Goal: Information Seeking & Learning: Learn about a topic

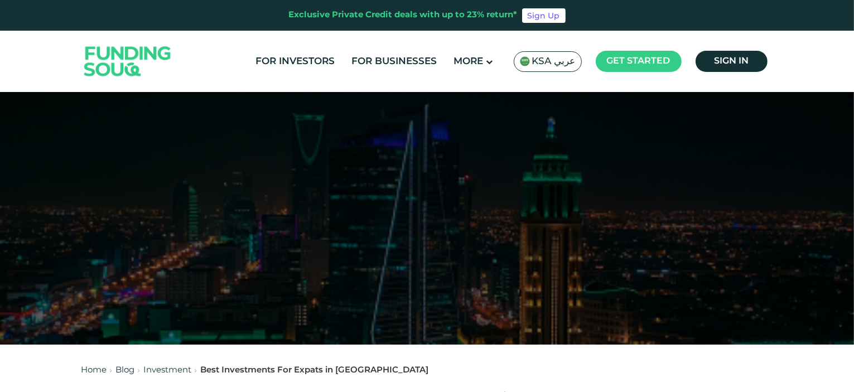
click at [545, 57] on span "KSA عربي" at bounding box center [554, 61] width 44 height 13
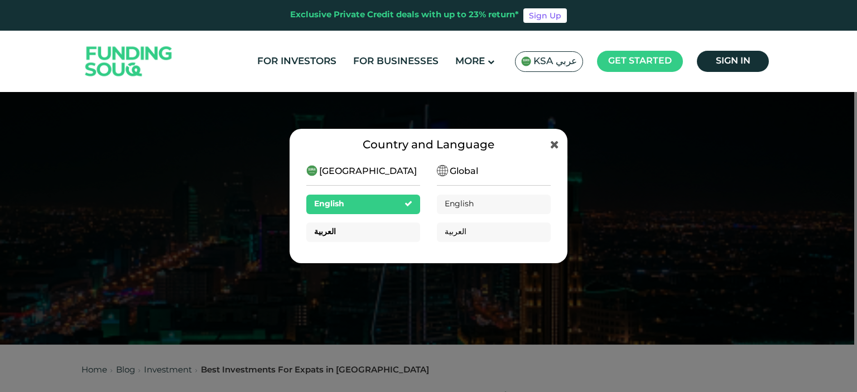
click at [348, 227] on div "العربية" at bounding box center [363, 233] width 114 height 20
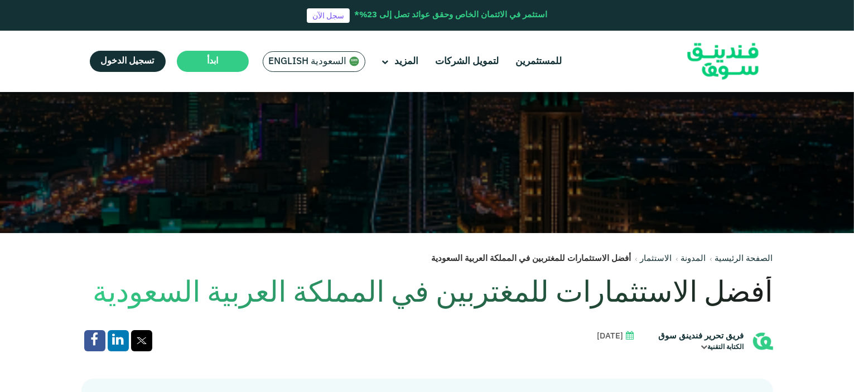
click at [652, 296] on h1 "أفضل الاستثمارات للمغتربين في المملكة العربية السعودية" at bounding box center [427, 294] width 692 height 35
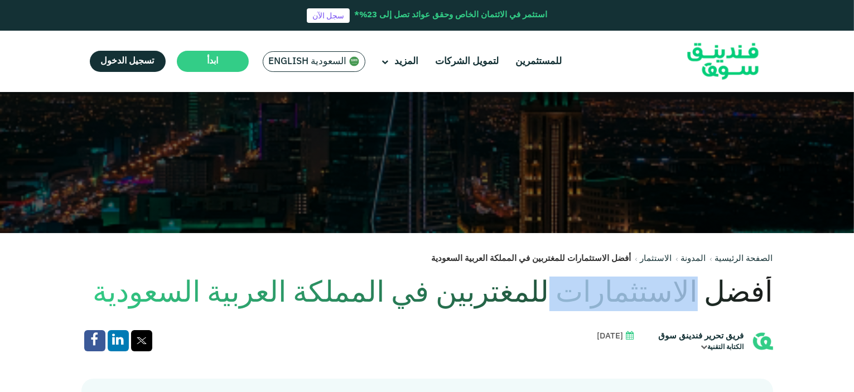
click at [652, 296] on h1 "أفضل الاستثمارات للمغتربين في المملكة العربية السعودية" at bounding box center [427, 294] width 692 height 35
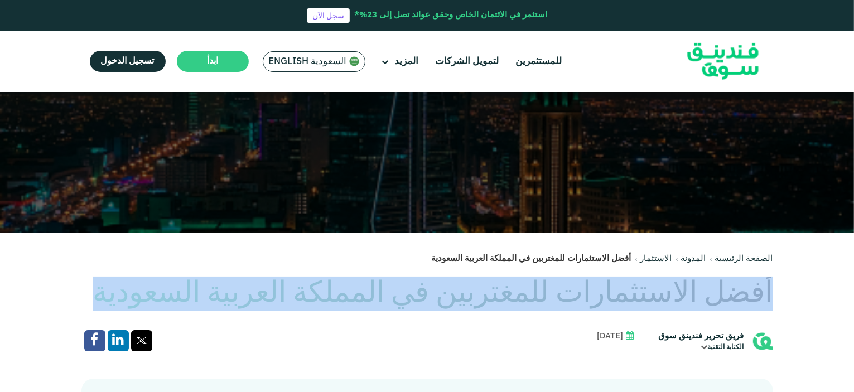
click at [652, 296] on h1 "أفضل الاستثمارات للمغتربين في المملكة العربية السعودية" at bounding box center [427, 294] width 692 height 35
copy div "أفضل الاستثمارات للمغتربين في المملكة العربية السعودية"
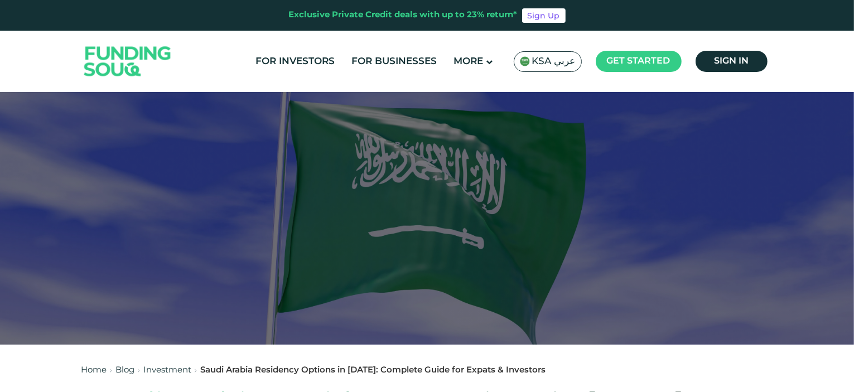
click at [562, 58] on span "KSA عربي" at bounding box center [554, 61] width 44 height 13
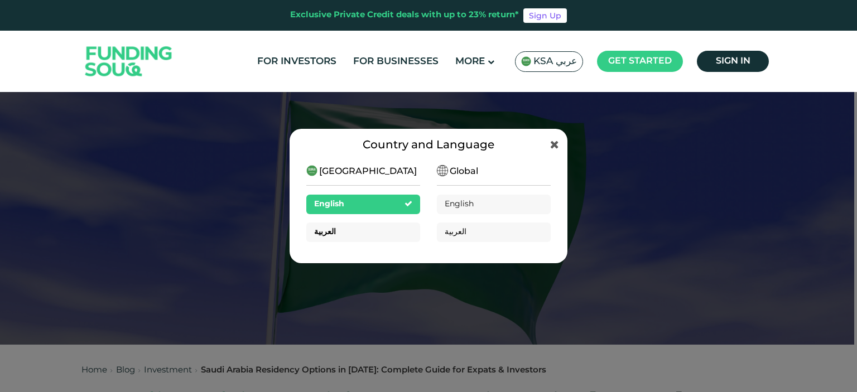
click at [333, 230] on div "العربية" at bounding box center [363, 233] width 114 height 20
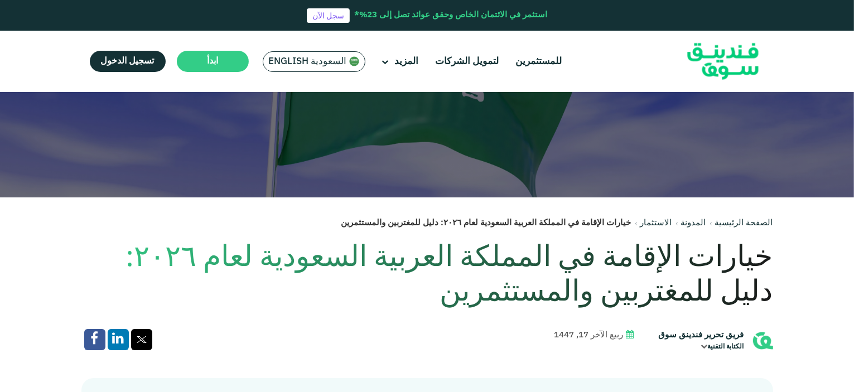
scroll to position [167, 0]
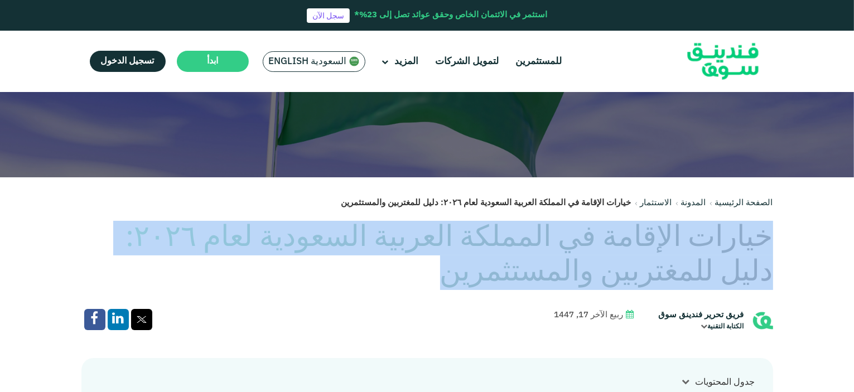
drag, startPoint x: 770, startPoint y: 240, endPoint x: 524, endPoint y: 276, distance: 248.6
click at [524, 276] on h1 "خيارات الإقامة في المملكة العربية السعودية لعام ٢٠٢٦: دليل للمغتربين والمستثمرين" at bounding box center [427, 256] width 692 height 70
copy h1 "خيارات الإقامة في المملكة العربية السعودية لعام ٢٠٢٦: دليل للمغتربين والمستثمرين"
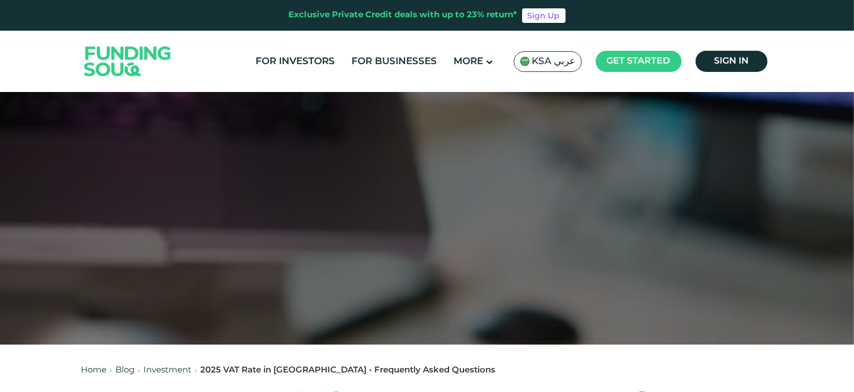
click at [554, 57] on span "KSA عربي" at bounding box center [554, 61] width 44 height 13
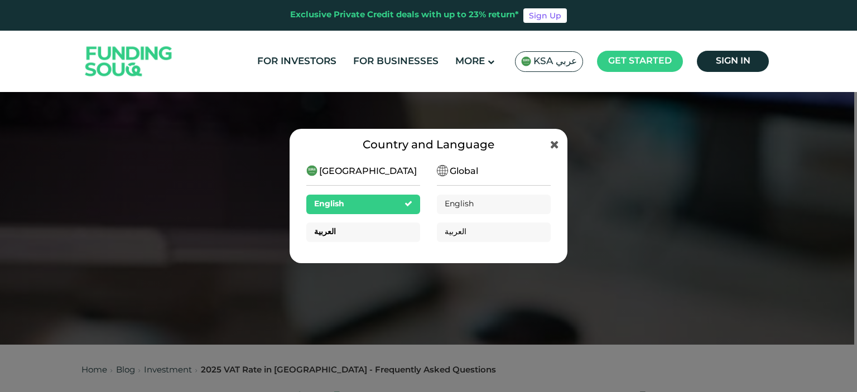
click at [406, 229] on div "العربية" at bounding box center [363, 233] width 114 height 20
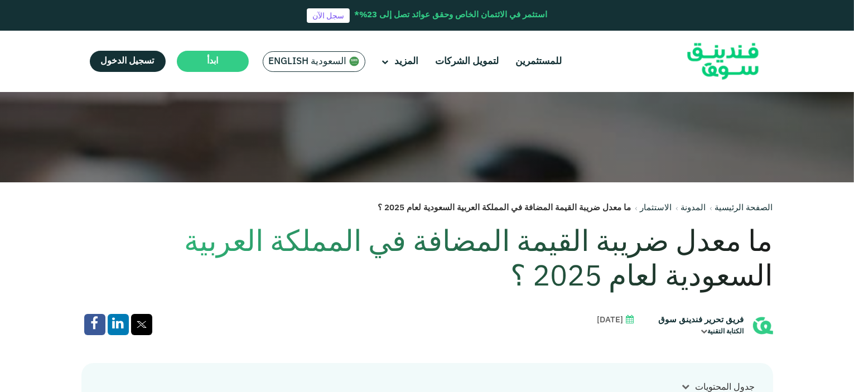
scroll to position [223, 0]
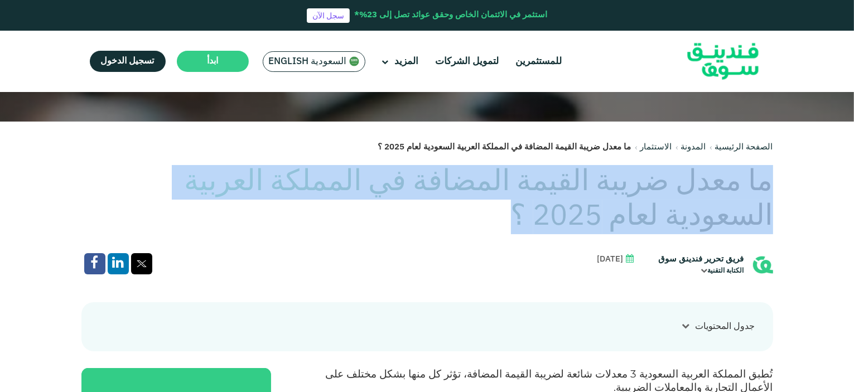
drag, startPoint x: 773, startPoint y: 182, endPoint x: 632, endPoint y: 214, distance: 145.3
copy h1 "ما معدل ضريبة القيمة المضافة في المملكة العربية السعودية لعام 2025 ؟"
click at [702, 150] on link "المدونة" at bounding box center [693, 147] width 25 height 8
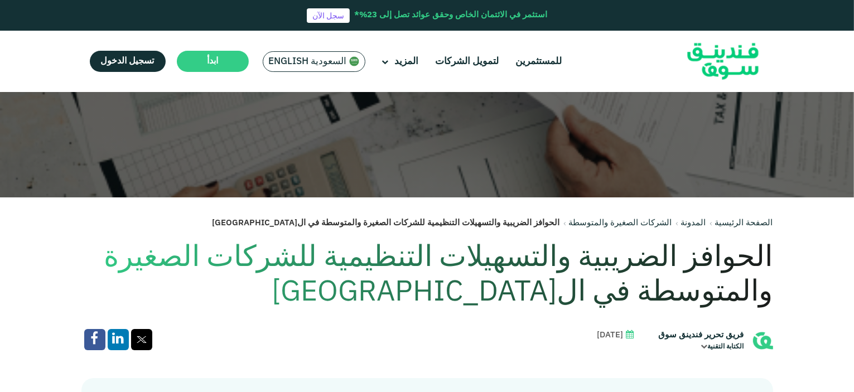
scroll to position [167, 0]
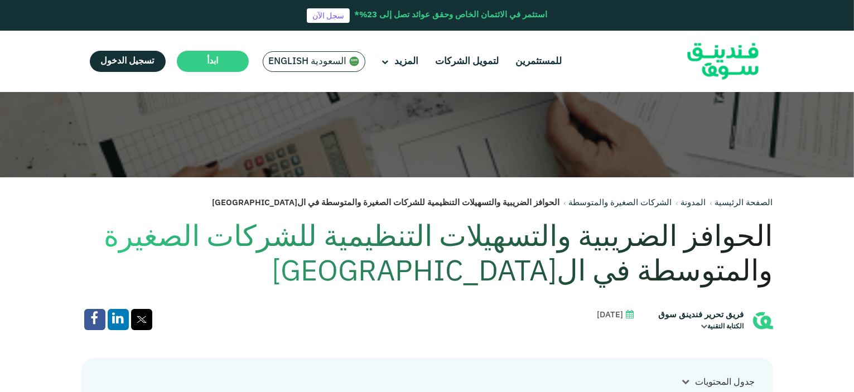
click at [756, 242] on h1 "الحوافز الضريبية والتسهيلات التنظيمية للشركات الصغيرة والمتوسطة في ال[GEOGRAPHI…" at bounding box center [427, 256] width 692 height 70
click at [756, 242] on h1 "الحوافز الضريبية والتسهيلات التنظيمية للشركات الصغيرة والمتوسطة في السعودية" at bounding box center [427, 256] width 692 height 70
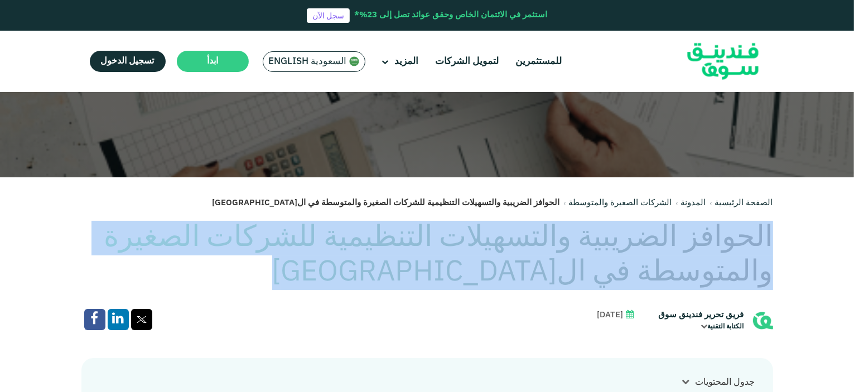
click at [756, 242] on h1 "الحوافز الضريبية والتسهيلات التنظيمية للشركات الصغيرة والمتوسطة في السعودية" at bounding box center [427, 256] width 692 height 70
copy div "الحوافز الضريبية والتسهيلات التنظيمية للشركات الصغيرة والمتوسطة في السعودية"
click at [705, 204] on link "المدونة" at bounding box center [693, 203] width 25 height 8
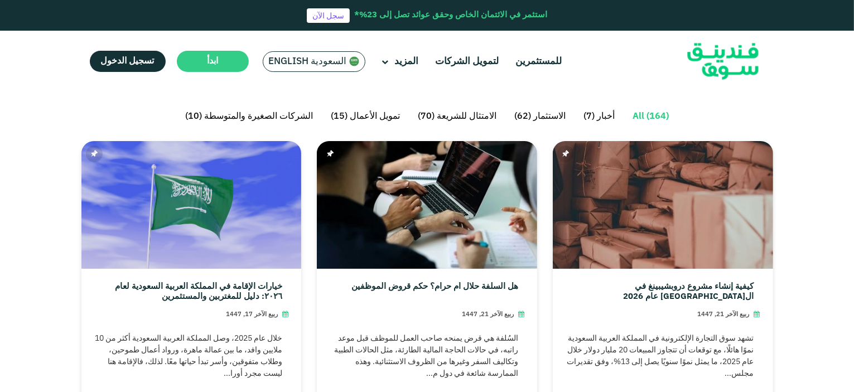
scroll to position [335, 0]
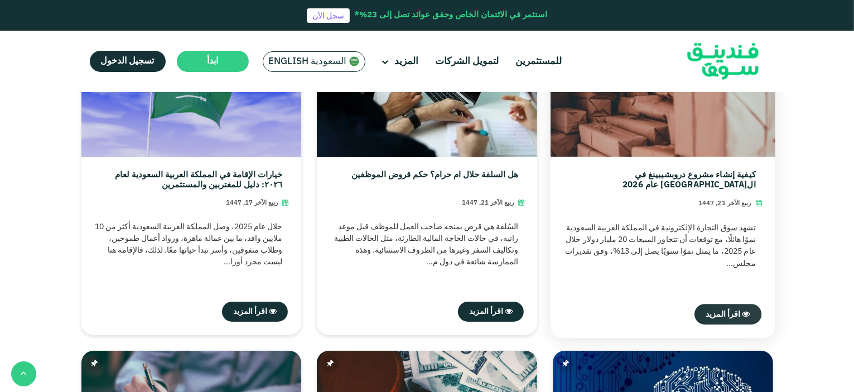
click at [735, 310] on link "اقرأ المزيد" at bounding box center [728, 314] width 67 height 21
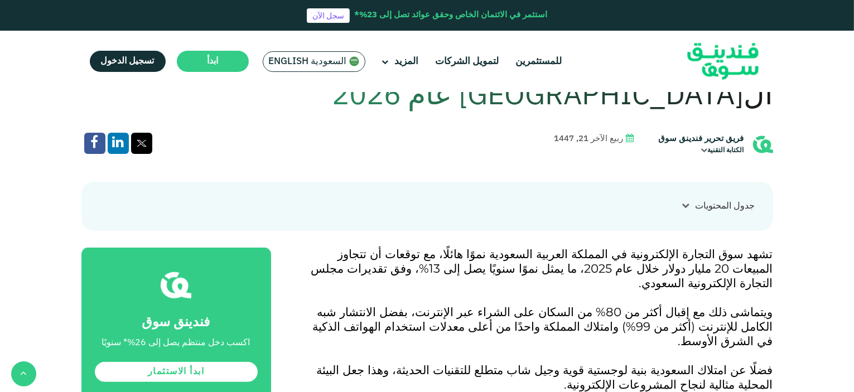
scroll to position [335, 0]
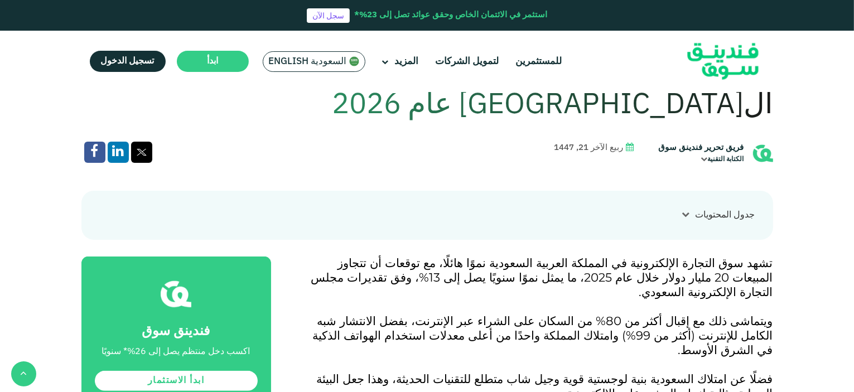
click at [684, 211] on icon at bounding box center [686, 215] width 8 height 8
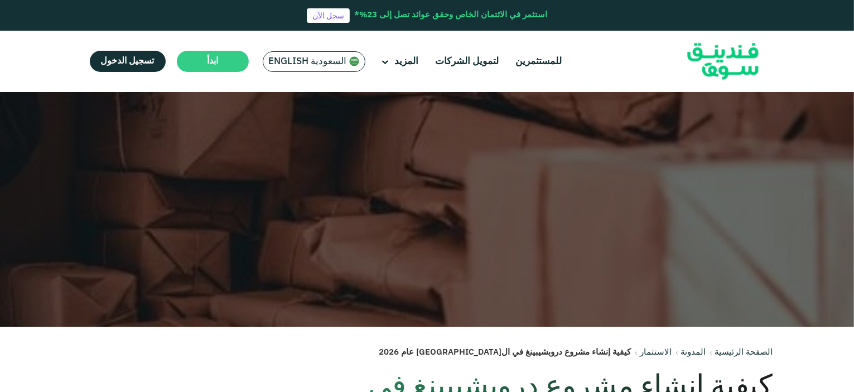
scroll to position [0, 0]
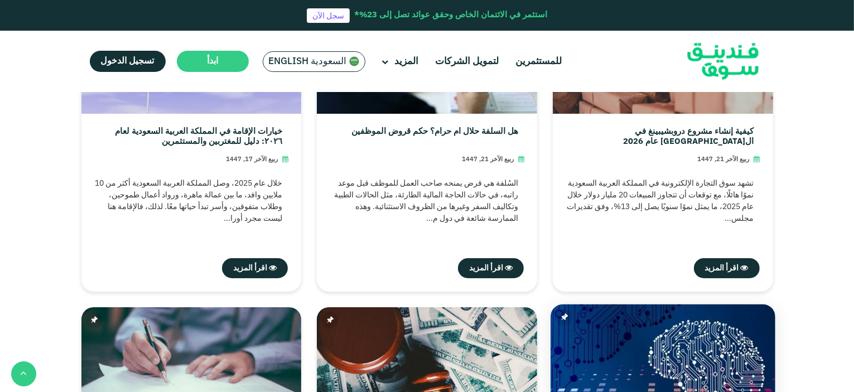
scroll to position [399, 0]
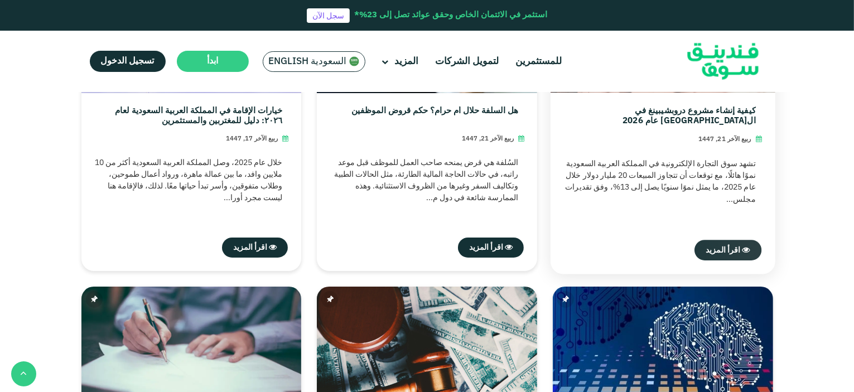
click at [728, 247] on span "اقرأ المزيد" at bounding box center [723, 250] width 35 height 8
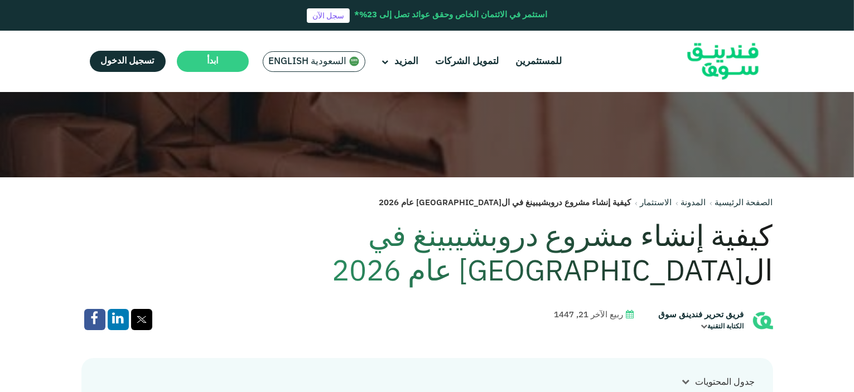
click at [317, 58] on span "السعودية English" at bounding box center [308, 61] width 78 height 13
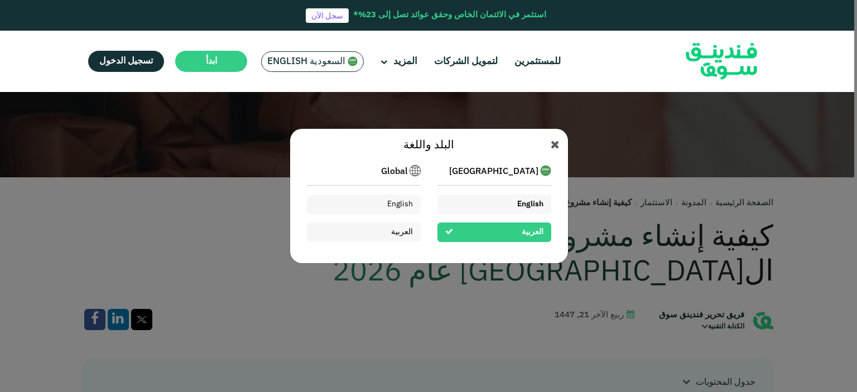
click at [512, 210] on div "English" at bounding box center [494, 205] width 114 height 20
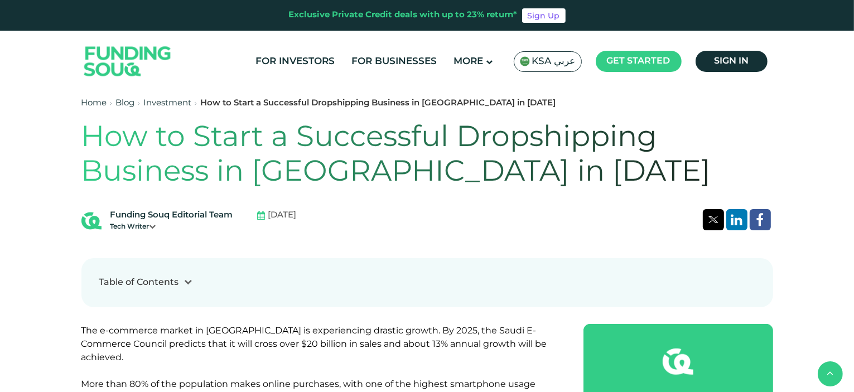
scroll to position [335, 0]
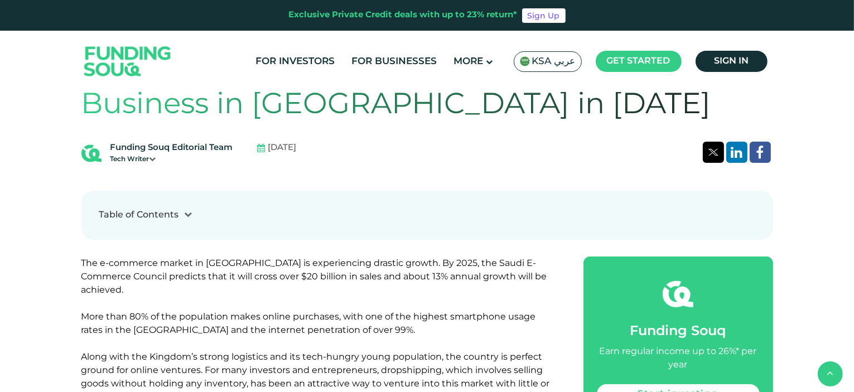
click at [192, 214] on div at bounding box center [188, 215] width 19 height 12
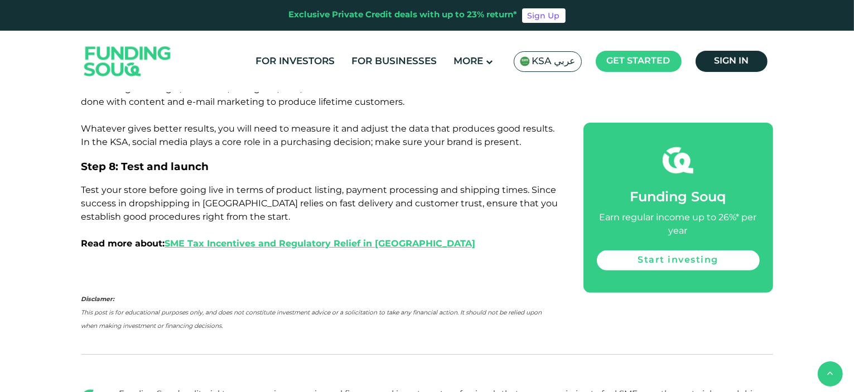
scroll to position [4631, 0]
